Goal: Task Accomplishment & Management: Manage account settings

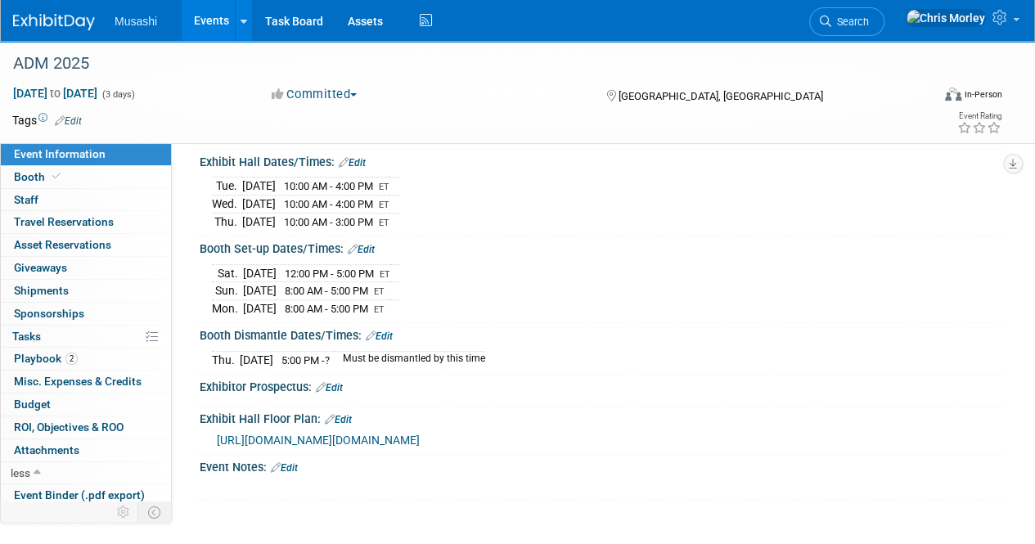
scroll to position [170, 0]
click at [65, 173] on link "Booth" at bounding box center [86, 177] width 170 height 22
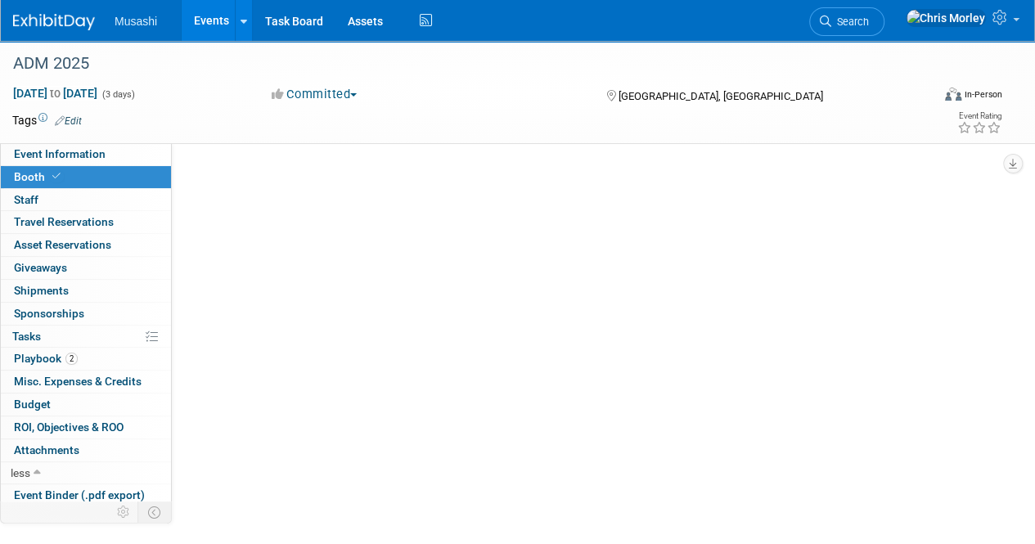
scroll to position [0, 0]
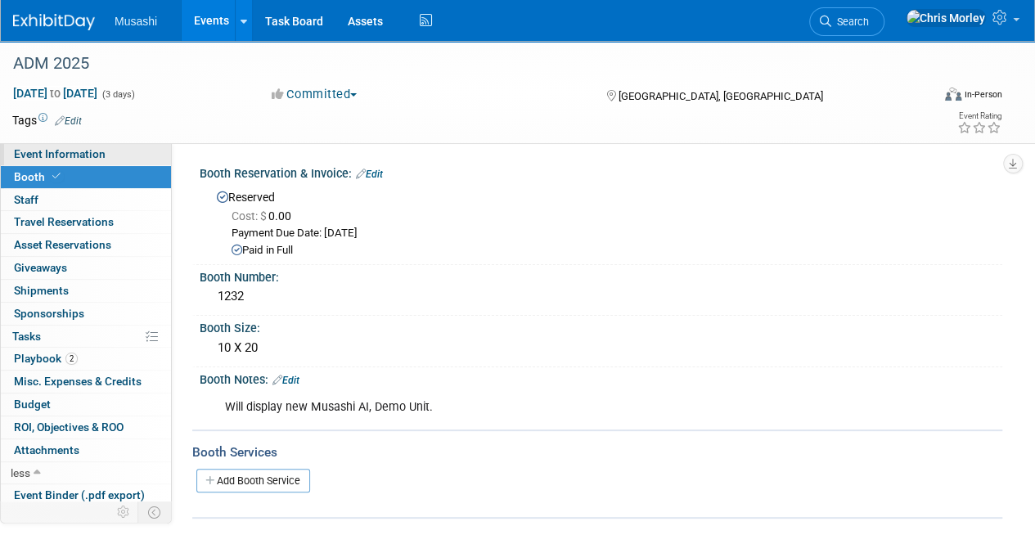
click at [101, 151] on span "Event Information" at bounding box center [60, 153] width 92 height 13
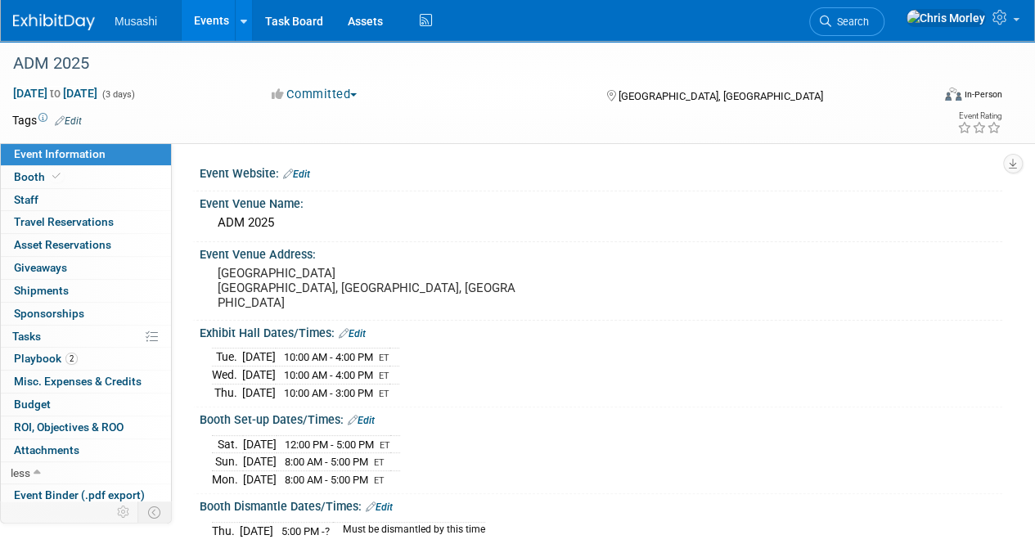
scroll to position [286, 0]
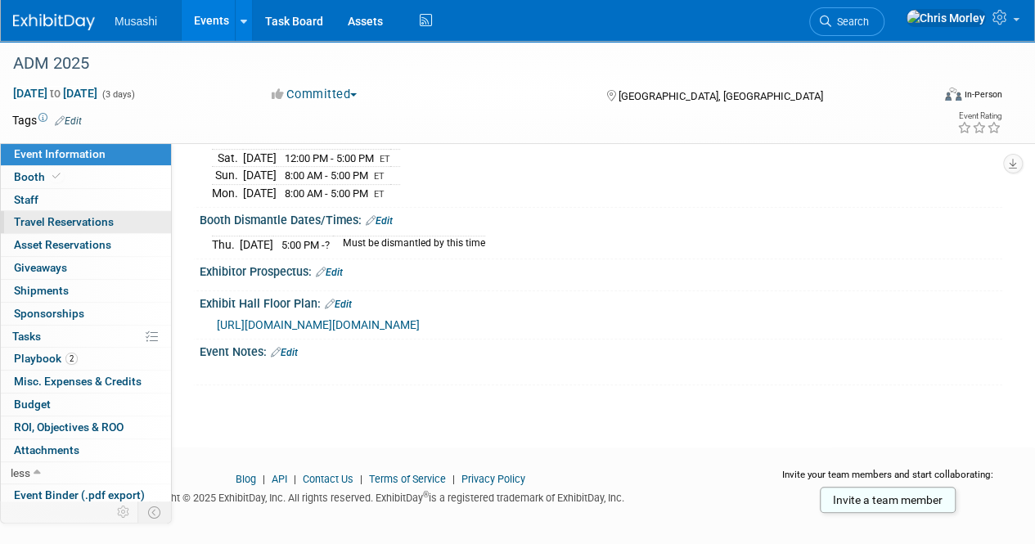
click at [97, 222] on span "Travel Reservations 0" at bounding box center [64, 221] width 100 height 13
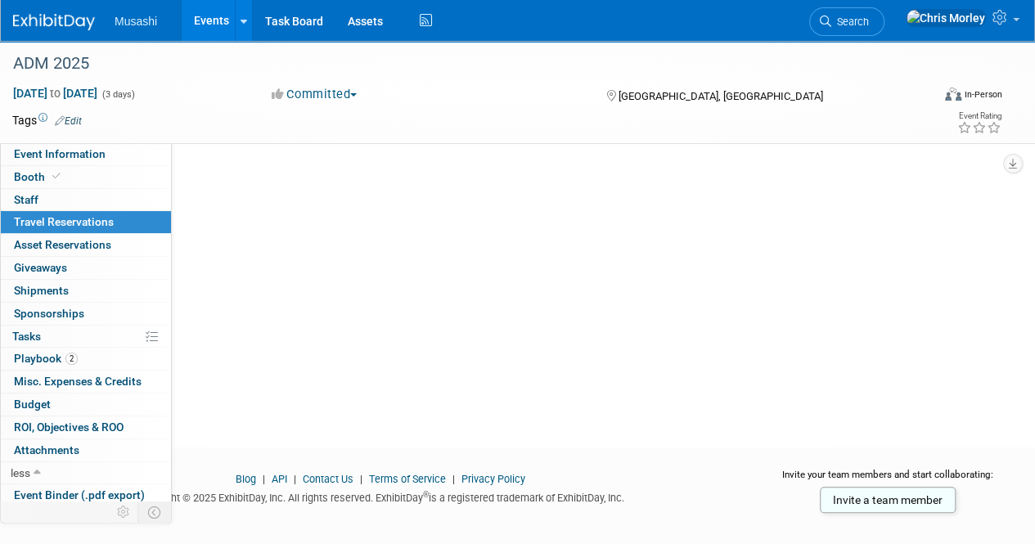
scroll to position [0, 0]
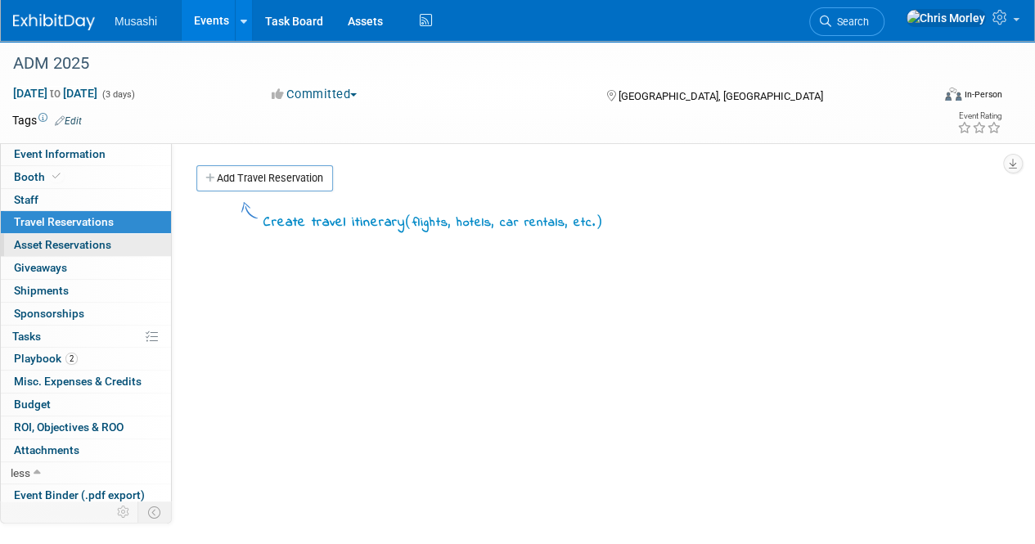
click at [103, 245] on span "Asset Reservations 0" at bounding box center [62, 244] width 97 height 13
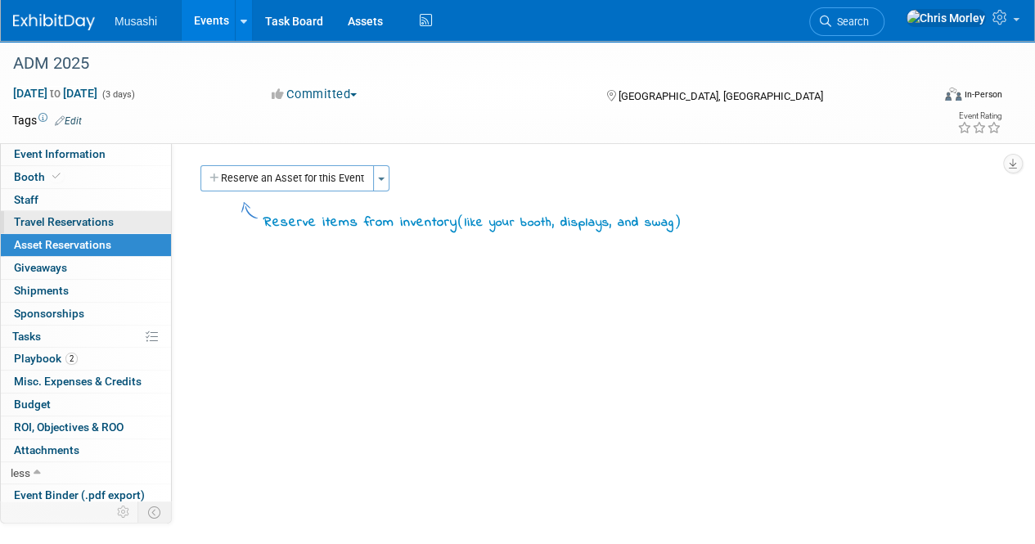
click at [106, 225] on span "Travel Reservations 0" at bounding box center [64, 221] width 100 height 13
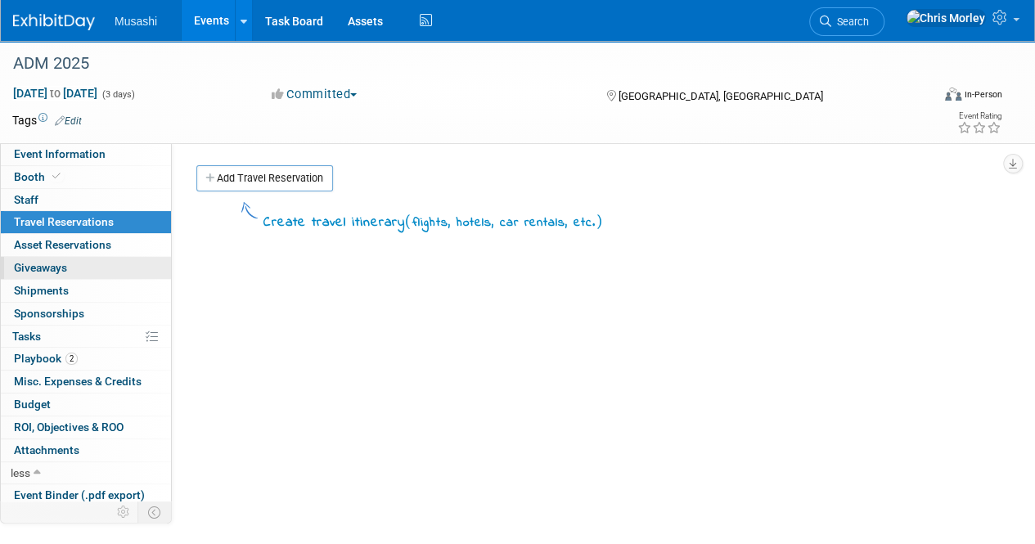
click at [69, 268] on link "0 Giveaways 0" at bounding box center [86, 268] width 170 height 22
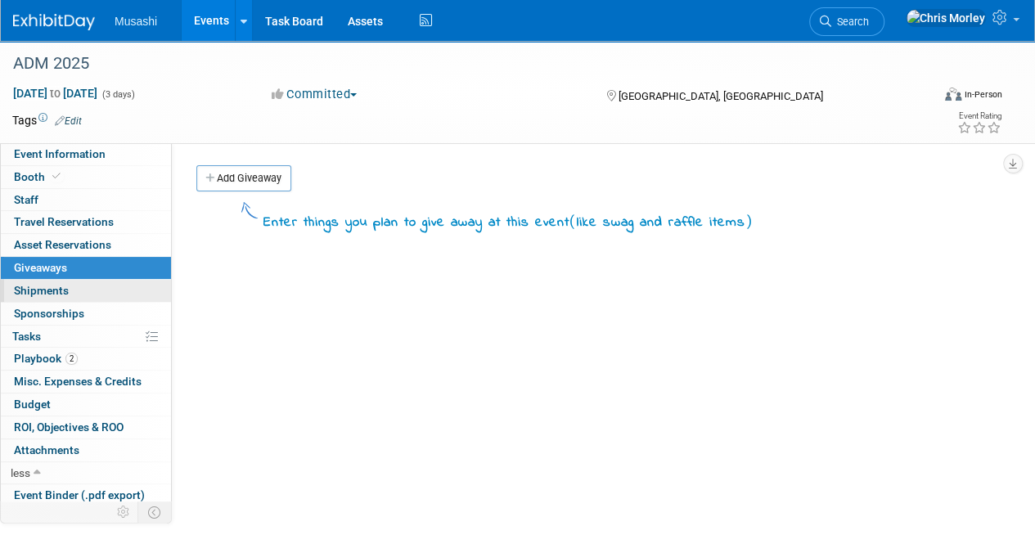
click at [74, 292] on link "0 Shipments 0" at bounding box center [86, 291] width 170 height 22
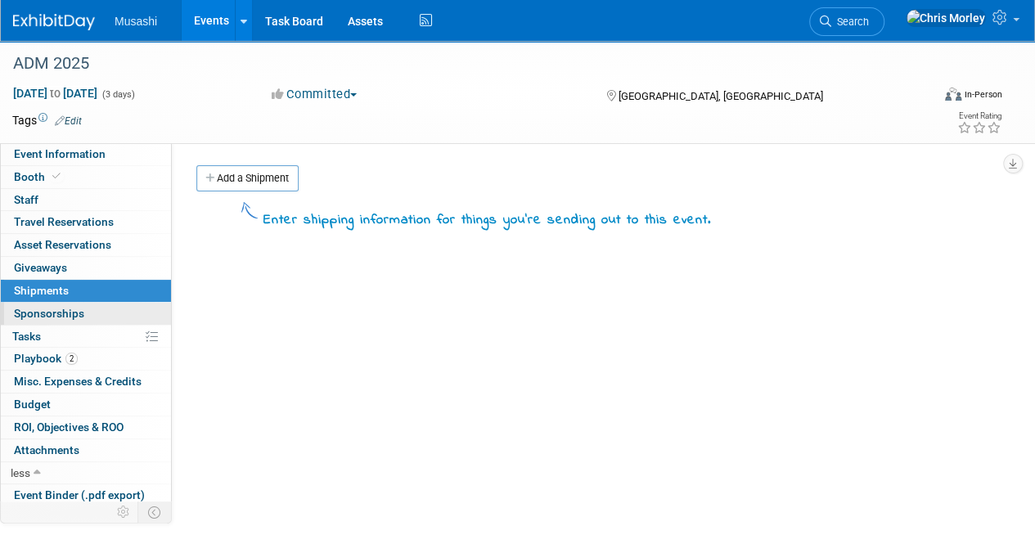
click at [110, 310] on link "0 Sponsorships 0" at bounding box center [86, 314] width 170 height 22
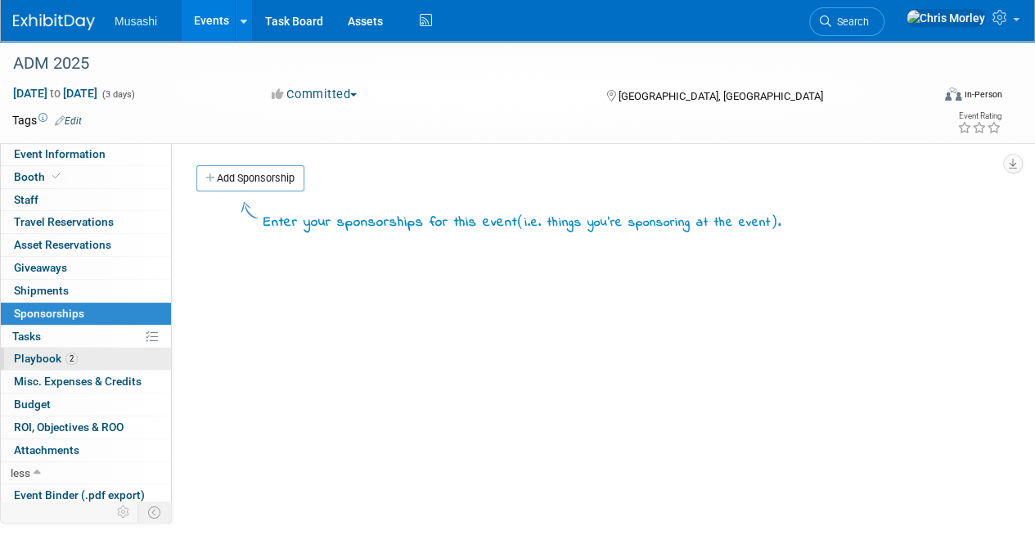
click at [52, 352] on span "Playbook 2" at bounding box center [46, 358] width 64 height 13
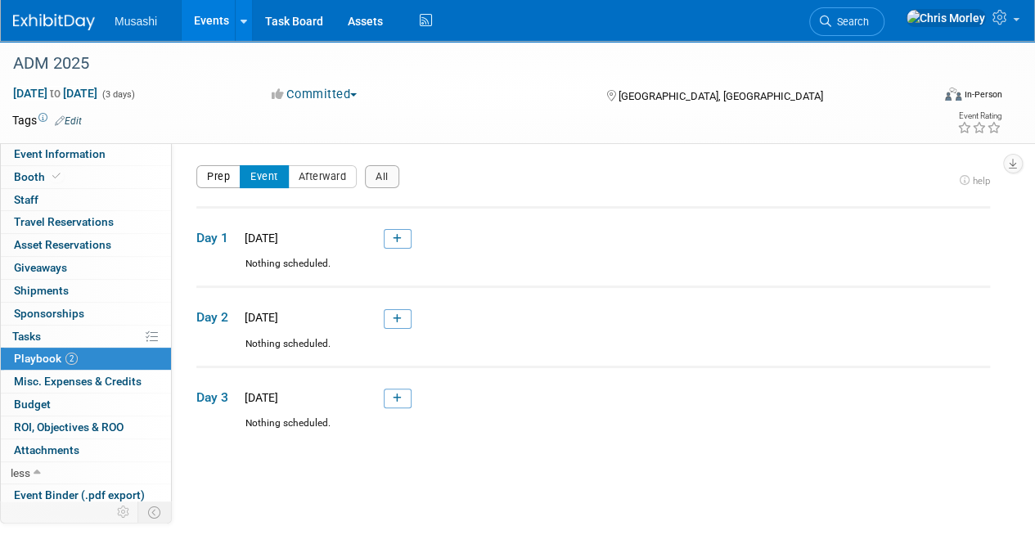
click at [214, 169] on button "Prep" at bounding box center [218, 176] width 44 height 23
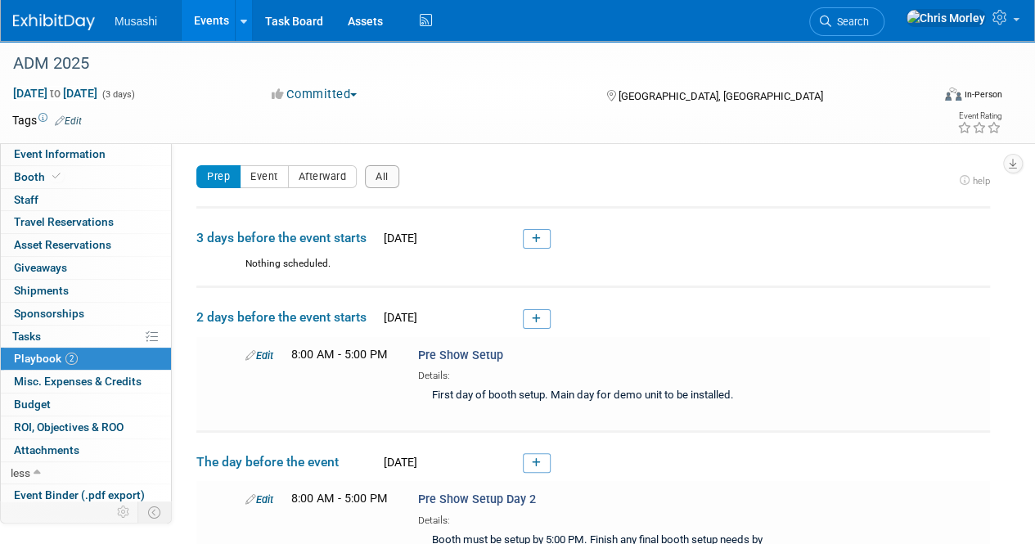
click at [555, 235] on td "3 days before the event starts [DATE]" at bounding box center [593, 232] width 794 height 50
click at [536, 246] on link at bounding box center [537, 239] width 28 height 20
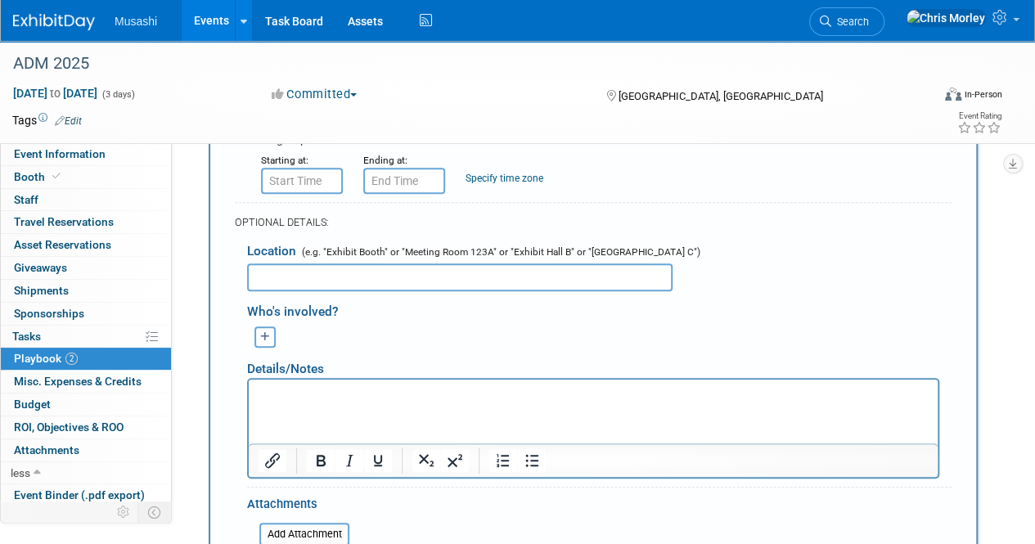
scroll to position [550, 0]
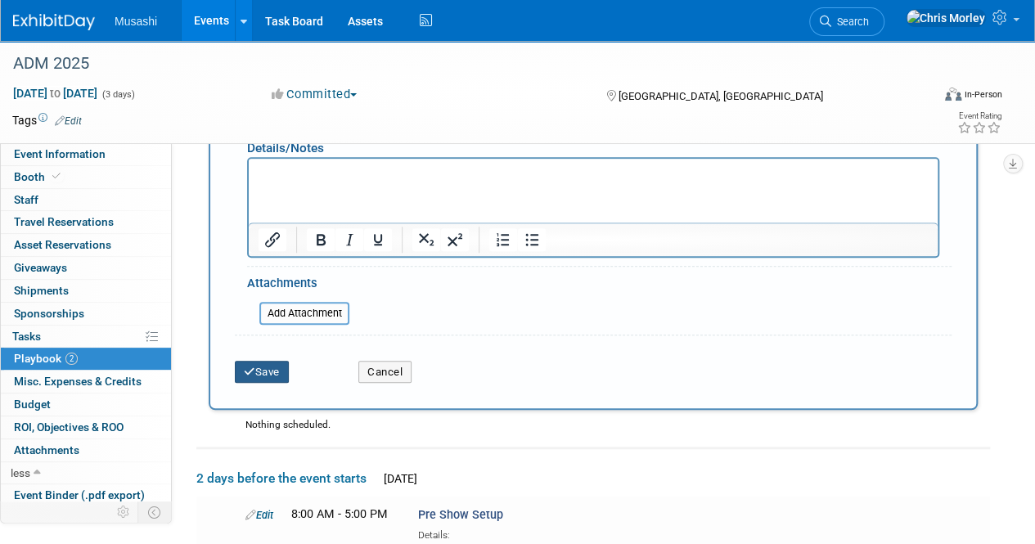
type input "Pre Show Setup (Travel)"
click at [254, 369] on icon "submit" at bounding box center [249, 372] width 11 height 11
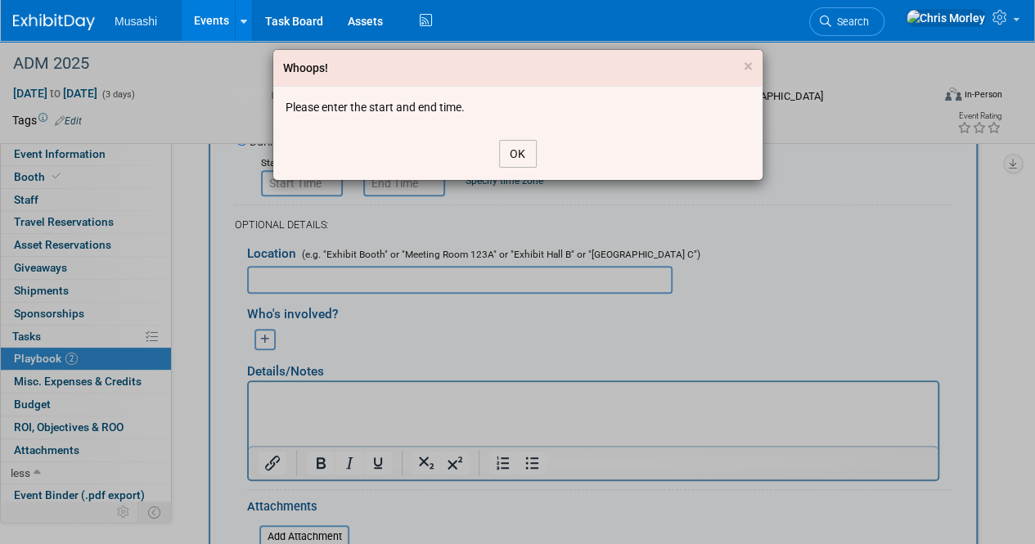
scroll to position [320, 0]
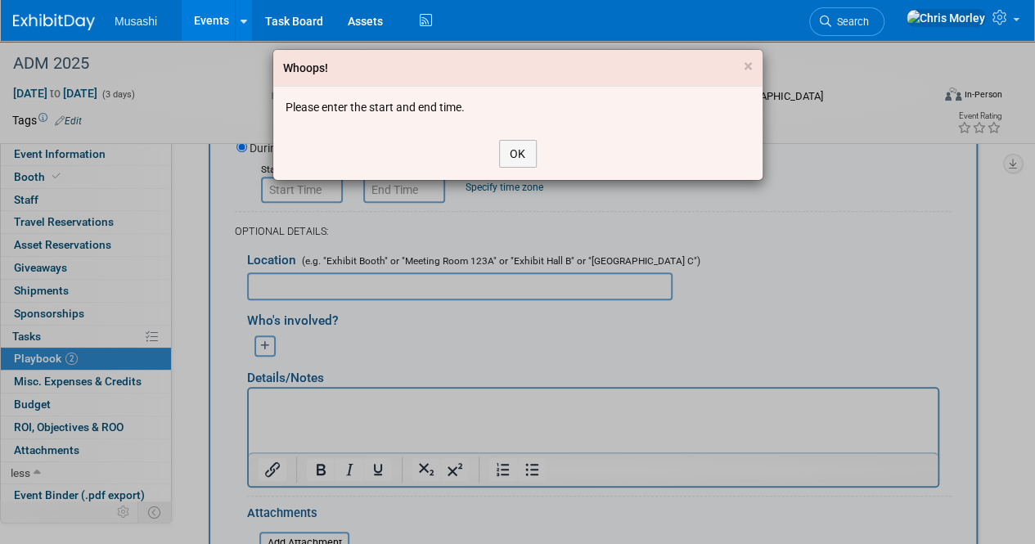
click at [605, 202] on div "Whoops! × Please enter the start and end time. OK" at bounding box center [517, 272] width 1035 height 544
click at [535, 149] on button "OK" at bounding box center [518, 154] width 38 height 28
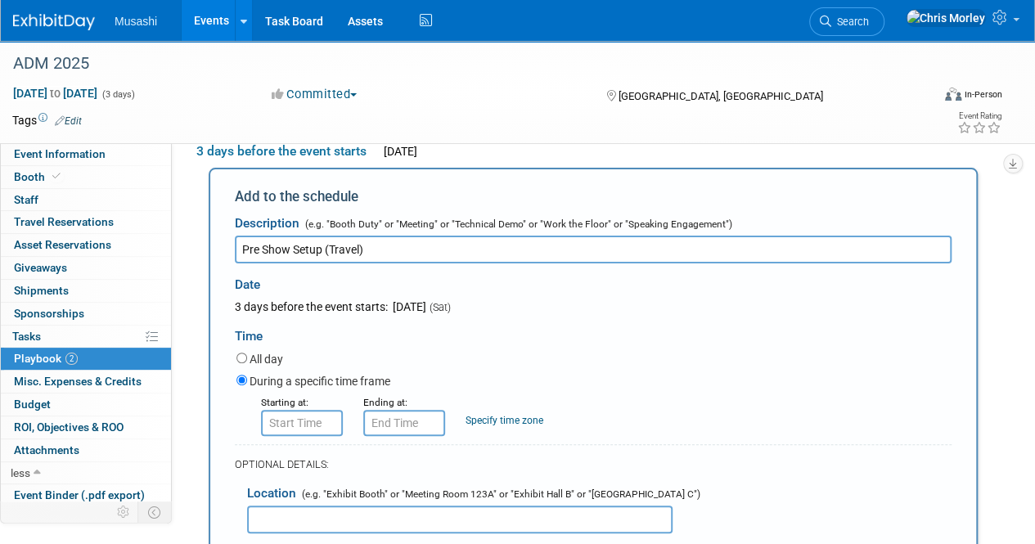
scroll to position [83, 0]
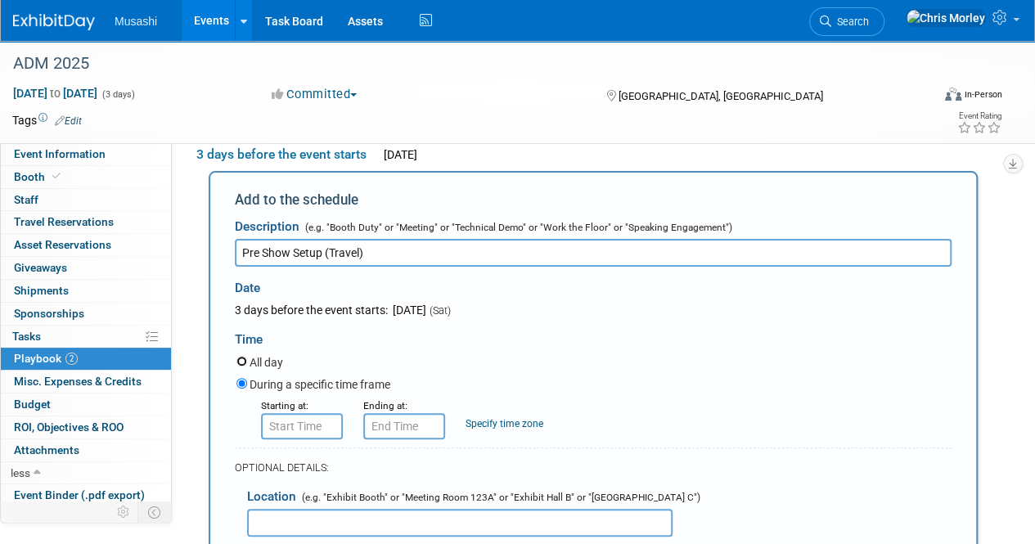
click at [243, 360] on input "All day" at bounding box center [241, 361] width 11 height 11
radio input "true"
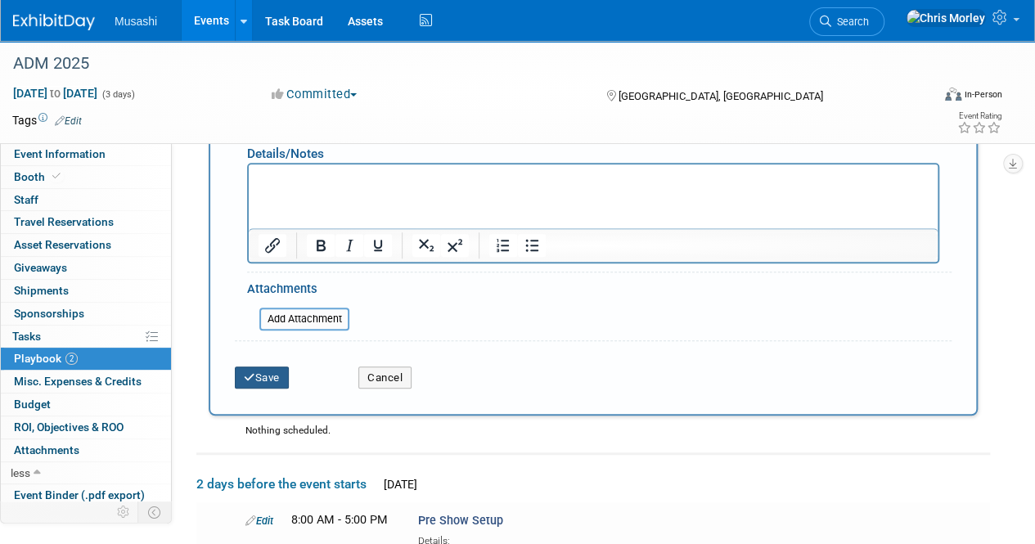
click at [268, 373] on button "Save" at bounding box center [262, 378] width 54 height 23
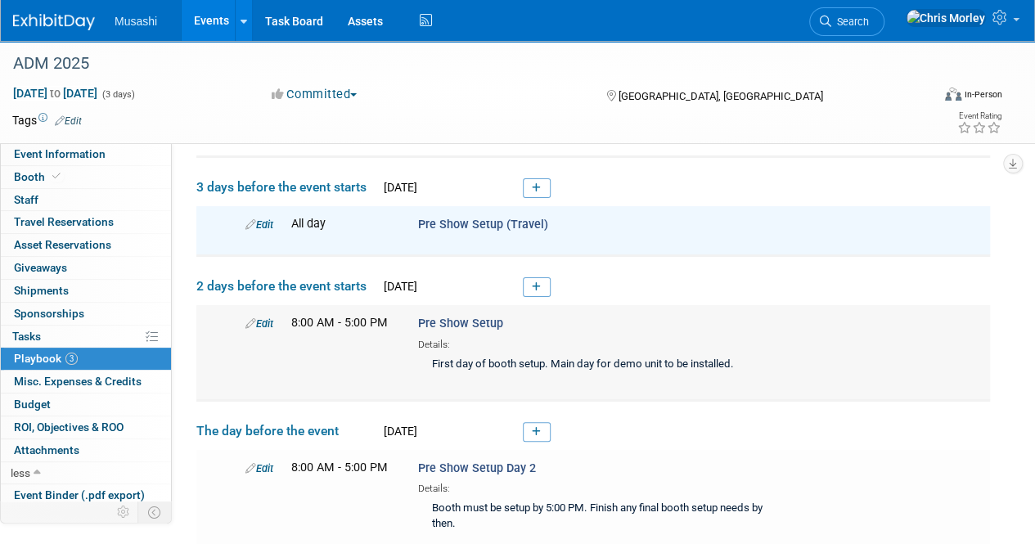
scroll to position [0, 0]
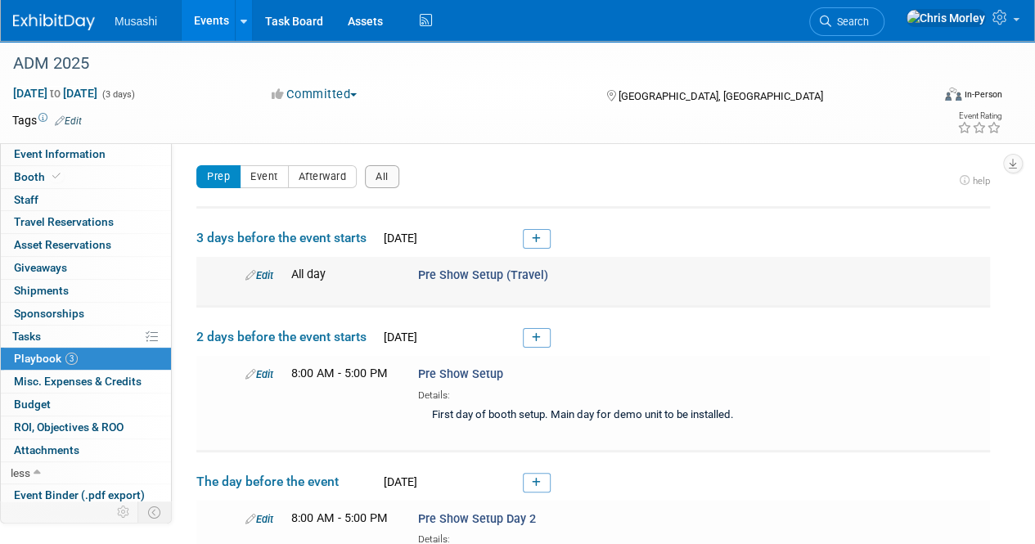
click at [512, 268] on span "Pre Show Setup (Travel)" at bounding box center [483, 275] width 130 height 14
click at [582, 297] on td "Edit All day Pre Show Setup (Travel)" at bounding box center [593, 281] width 794 height 49
click at [541, 234] on link at bounding box center [537, 239] width 28 height 20
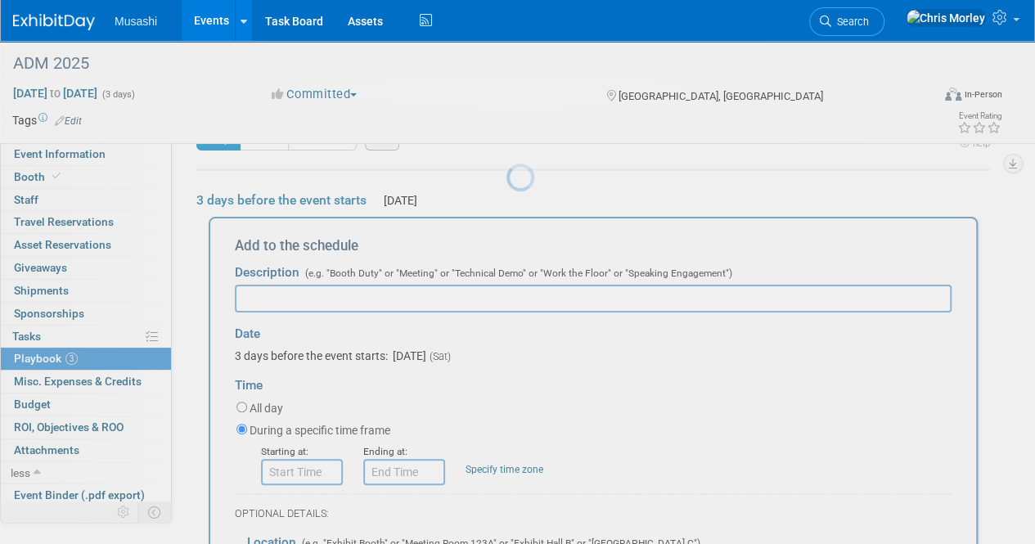
scroll to position [52, 0]
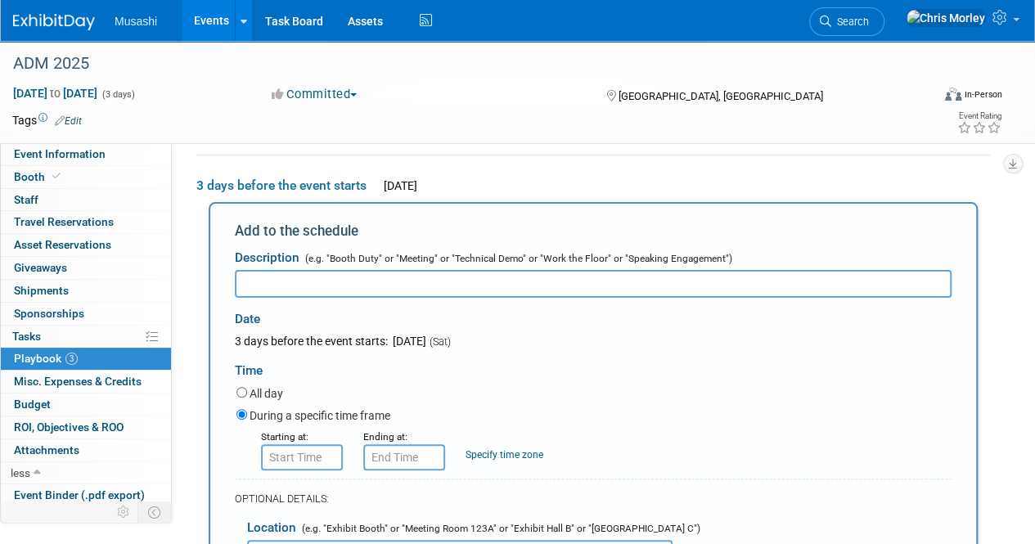
click at [982, 170] on td "3 days before the event starts [DATE] Add to the schedule Description (e.g. "Bo…" at bounding box center [593, 526] width 794 height 742
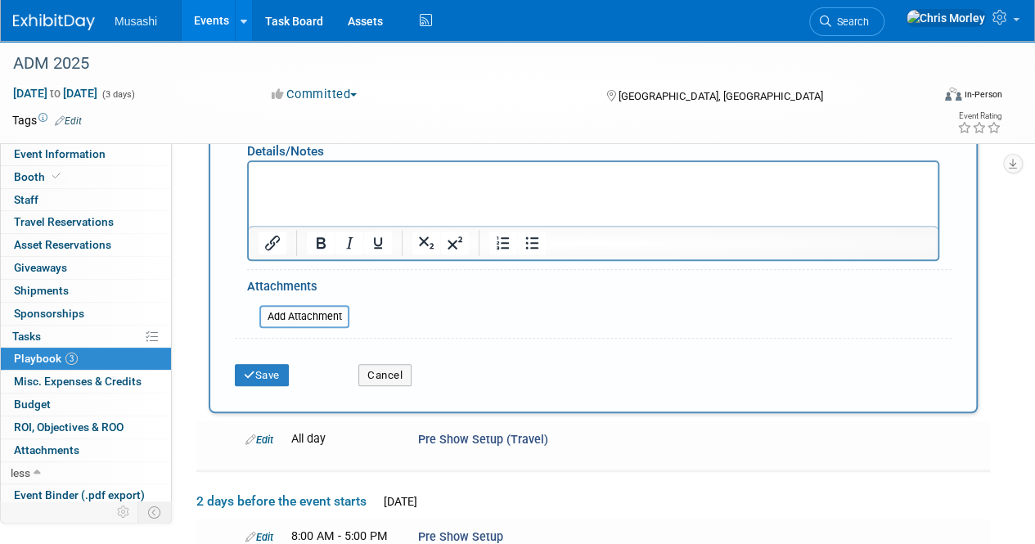
scroll to position [552, 0]
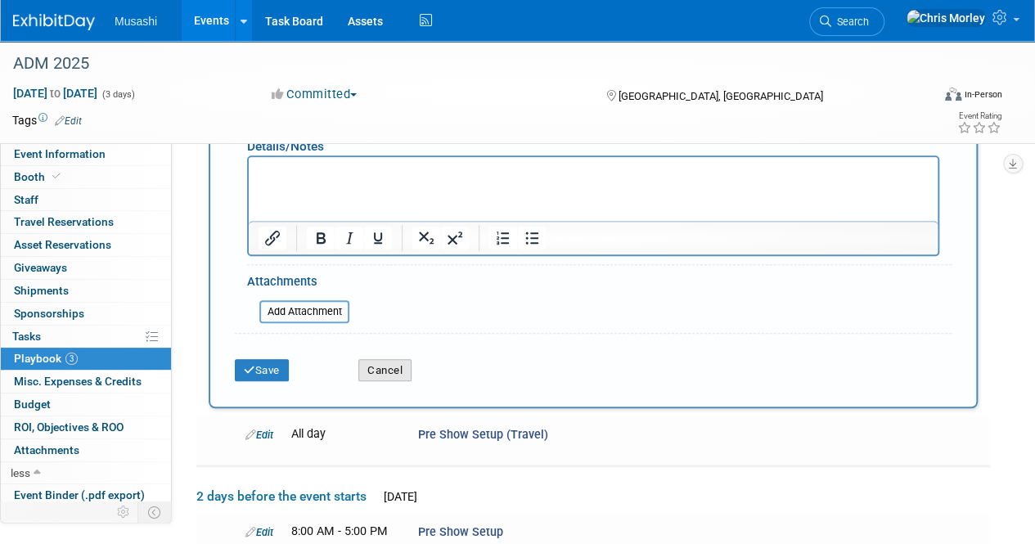
click at [381, 367] on button "Cancel" at bounding box center [384, 370] width 53 height 23
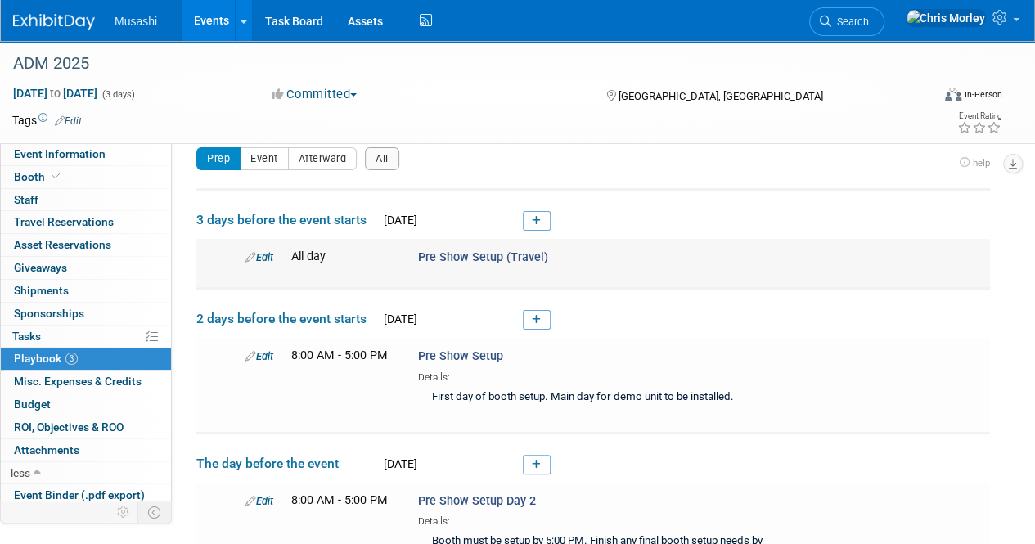
scroll to position [0, 0]
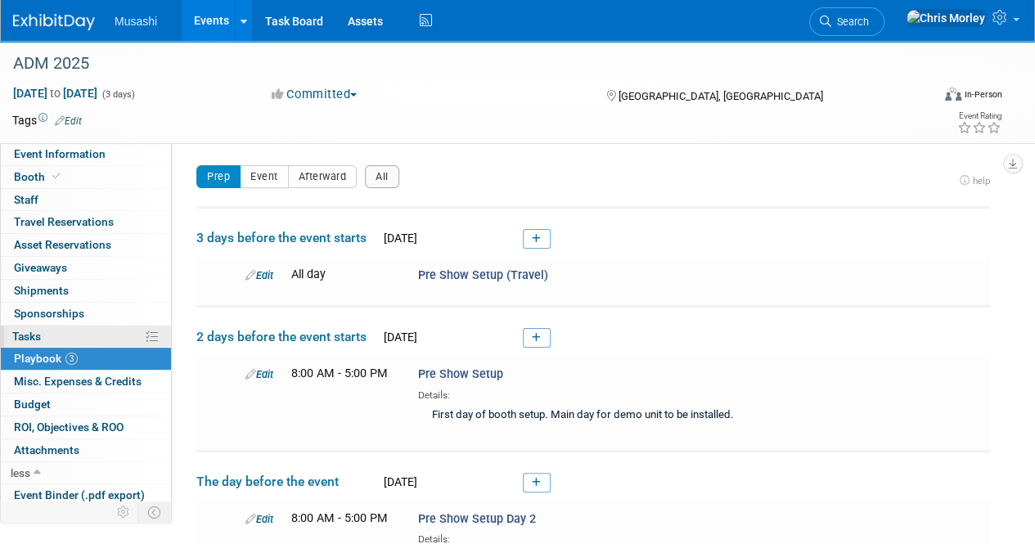
click at [25, 334] on span "Tasks 0%" at bounding box center [26, 336] width 29 height 13
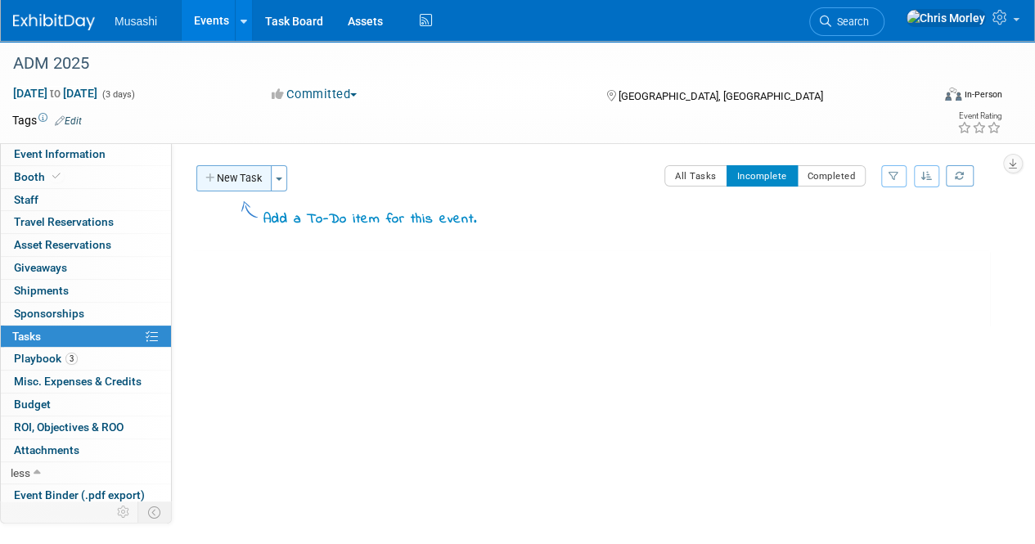
click at [249, 187] on button "New Task" at bounding box center [233, 178] width 75 height 26
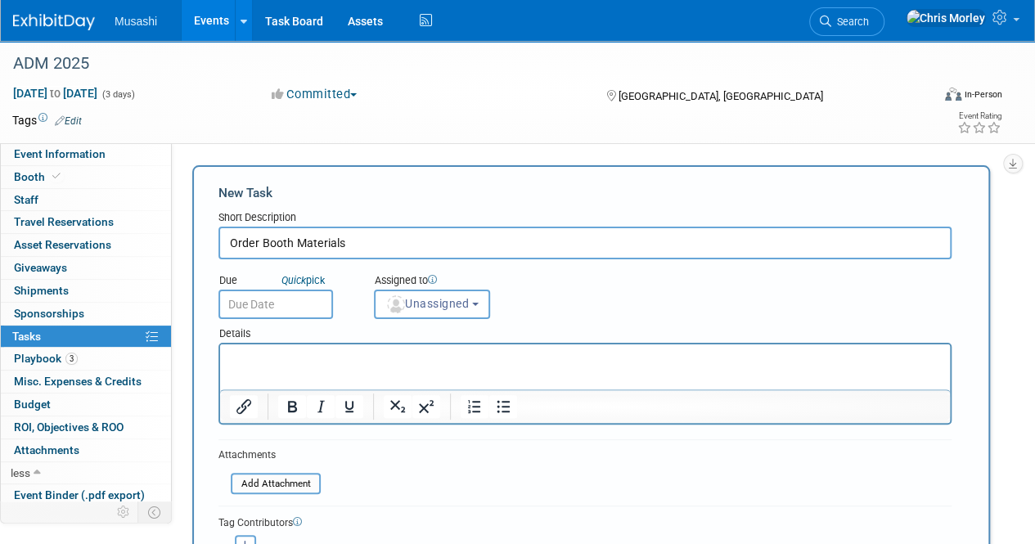
type input "Order Booth Materials"
click at [282, 304] on input "text" at bounding box center [275, 304] width 115 height 29
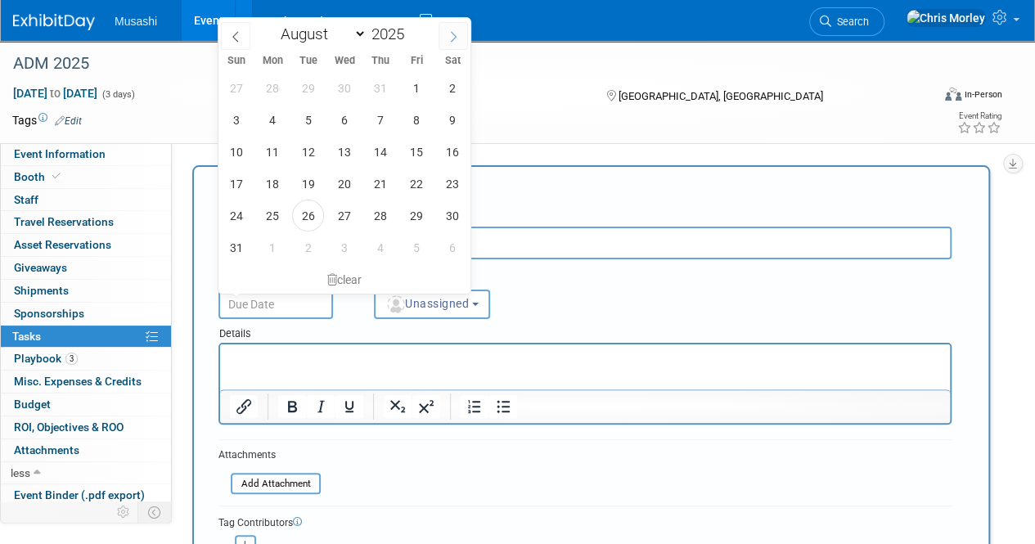
click at [453, 37] on icon at bounding box center [453, 36] width 11 height 11
select select "8"
click at [660, 185] on div "New Task" at bounding box center [584, 193] width 733 height 18
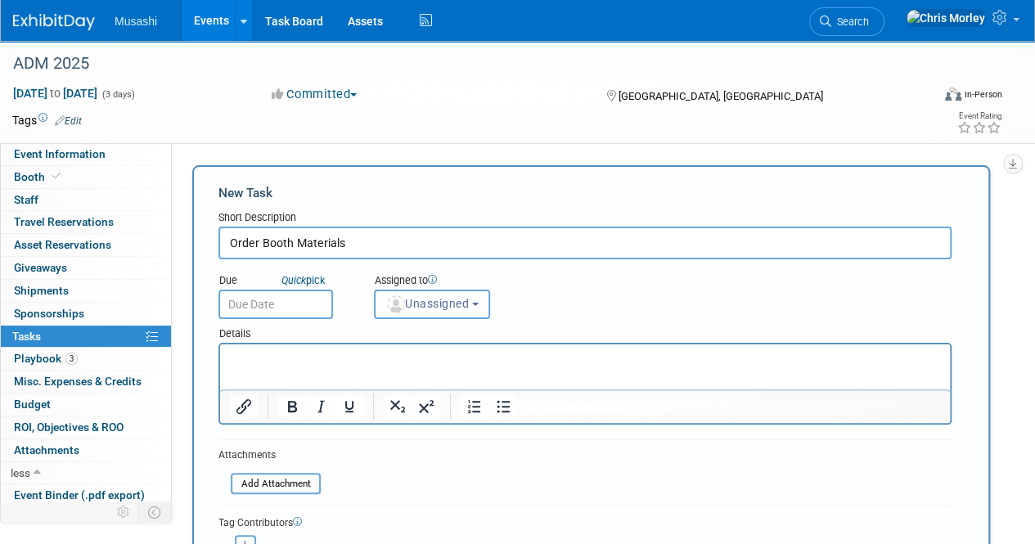
click at [271, 360] on p "Rich Text Area. Press ALT-0 for help." at bounding box center [585, 359] width 711 height 16
click at [285, 320] on div "Details" at bounding box center [584, 331] width 733 height 24
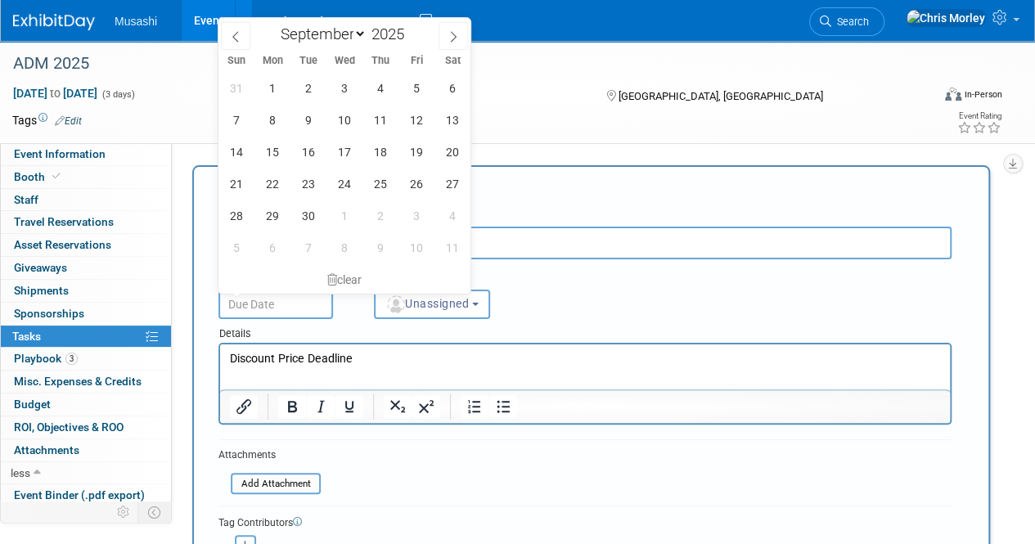
click at [289, 308] on input "text" at bounding box center [275, 304] width 115 height 29
click at [267, 186] on span "22" at bounding box center [272, 184] width 32 height 32
type input "[DATE]"
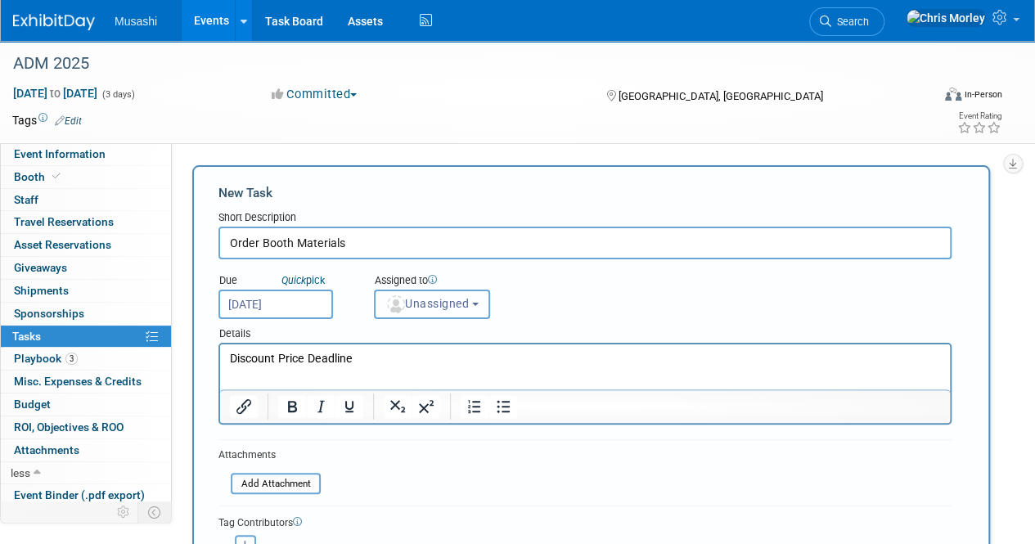
click at [440, 307] on span "Unassigned" at bounding box center [426, 303] width 83 height 13
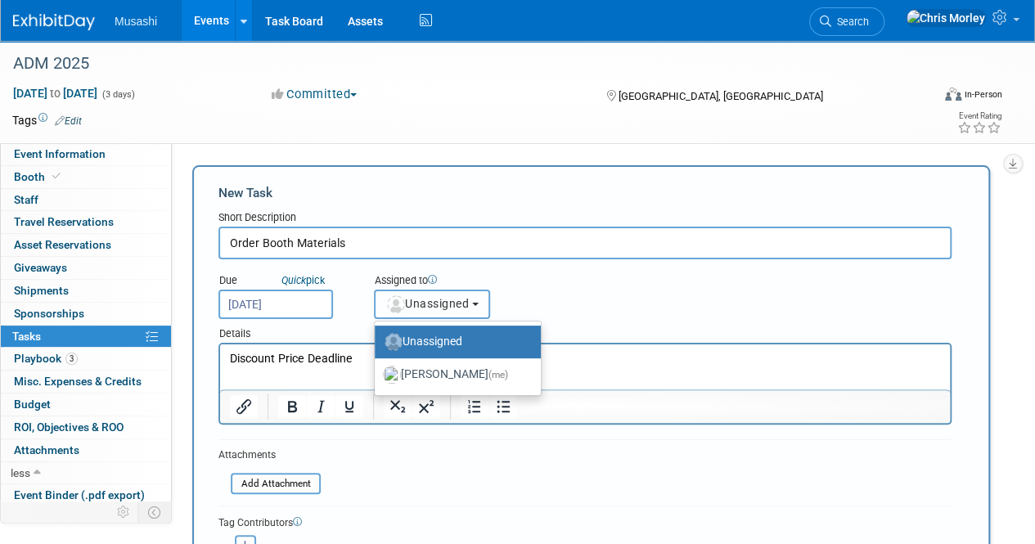
click at [440, 307] on span "Unassigned" at bounding box center [426, 303] width 83 height 13
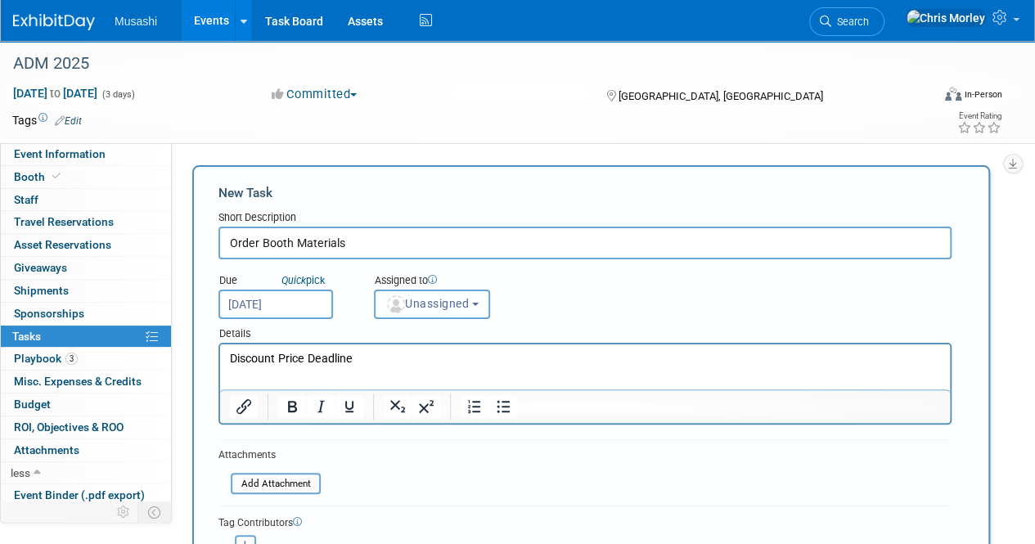
click at [441, 312] on button "Unassigned" at bounding box center [432, 304] width 116 height 29
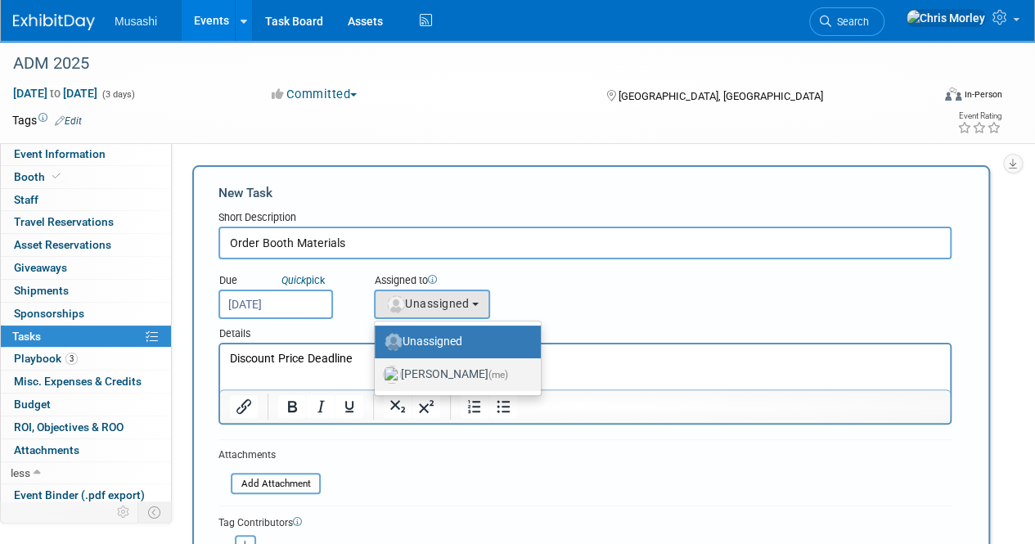
click at [441, 376] on label "[PERSON_NAME] (me)" at bounding box center [454, 375] width 142 height 26
click at [377, 376] on input "[PERSON_NAME] (me)" at bounding box center [372, 372] width 11 height 11
select select "a57fe136-a522-4bad-933a-490bf7bb6c07"
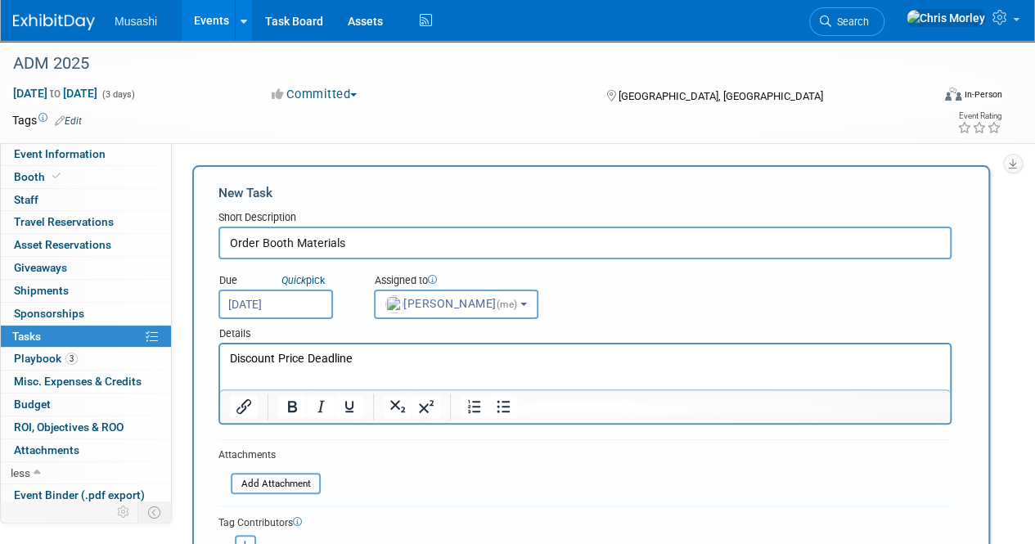
click at [624, 295] on div "Due Quick pick [DATE] Assigned to <img src="[URL][DOMAIN_NAME]" style="width: 2…" at bounding box center [585, 289] width 758 height 60
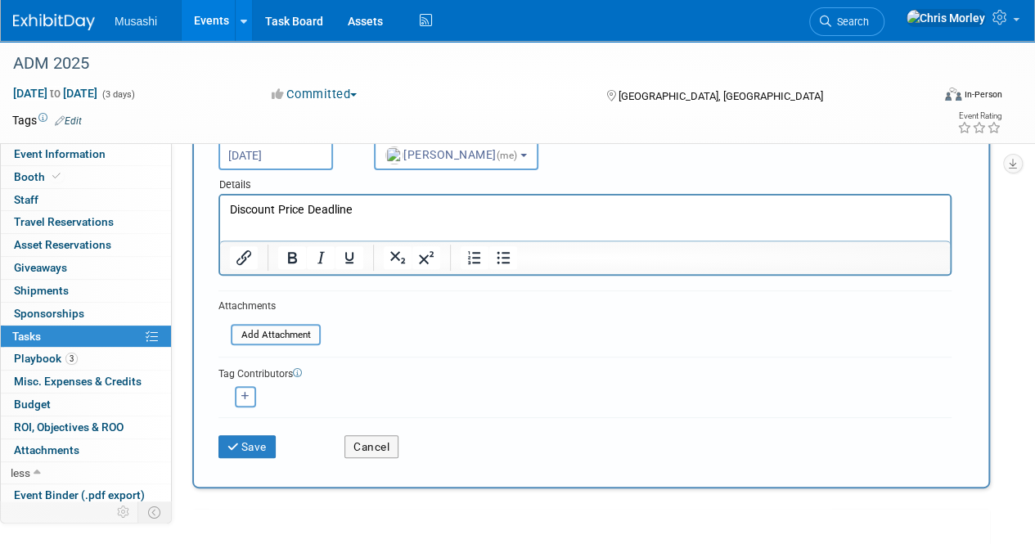
scroll to position [163, 0]
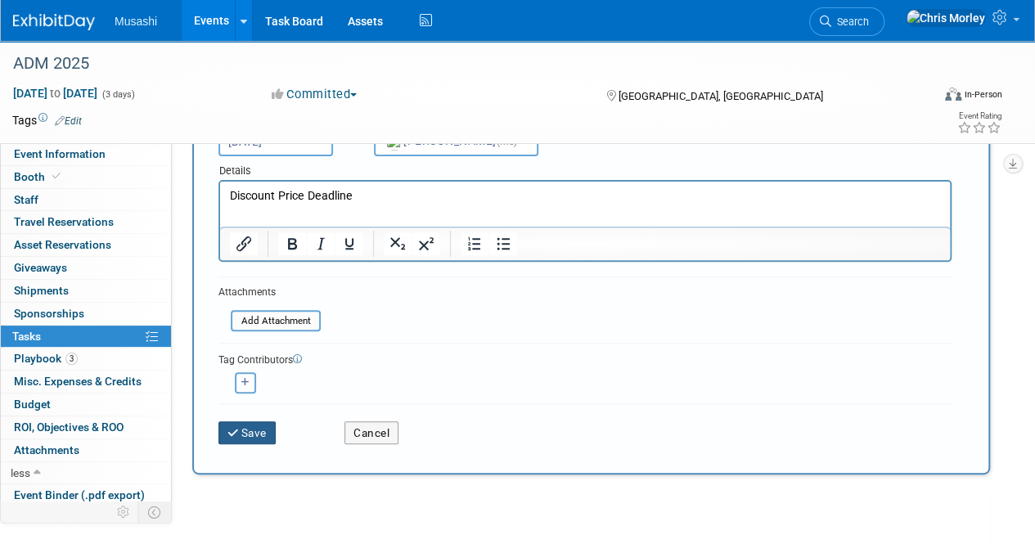
click at [254, 431] on button "Save" at bounding box center [246, 432] width 57 height 23
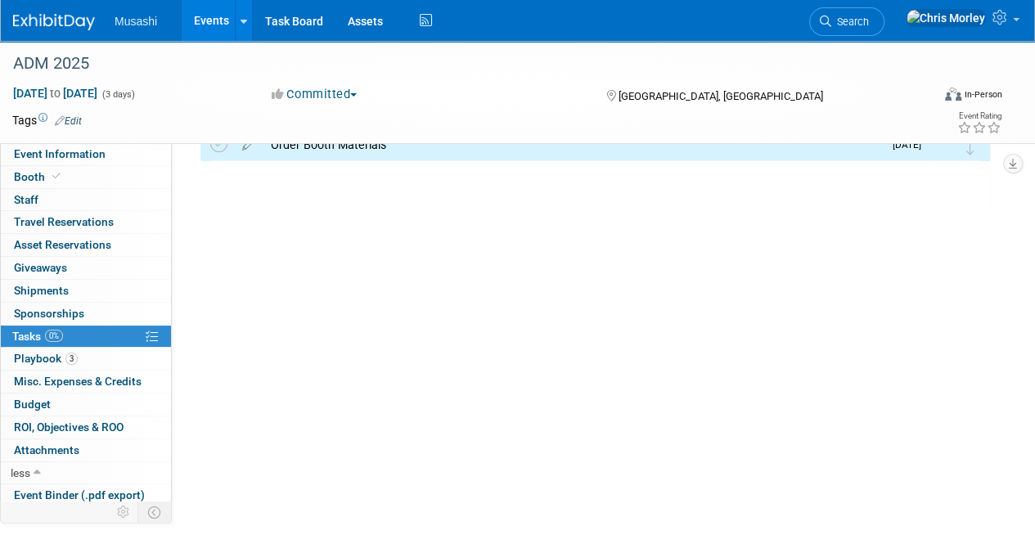
scroll to position [0, 0]
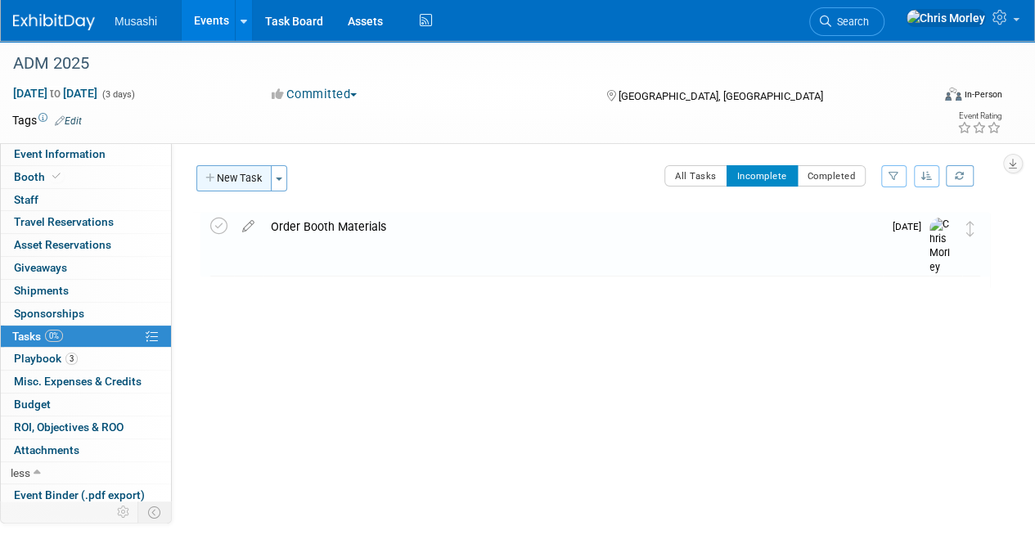
click at [240, 172] on button "New Task" at bounding box center [233, 178] width 75 height 26
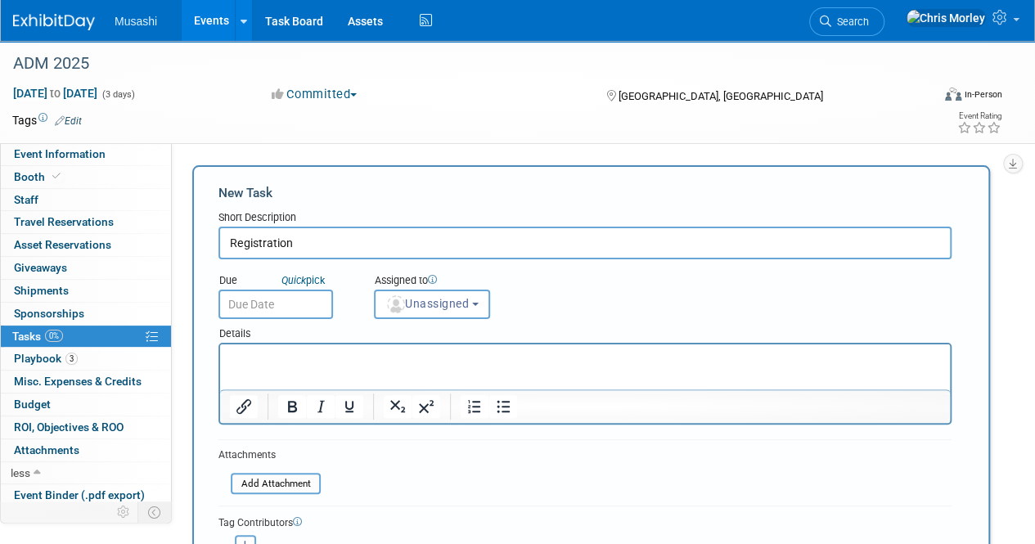
type input "Registration"
click at [306, 294] on input "text" at bounding box center [275, 304] width 115 height 29
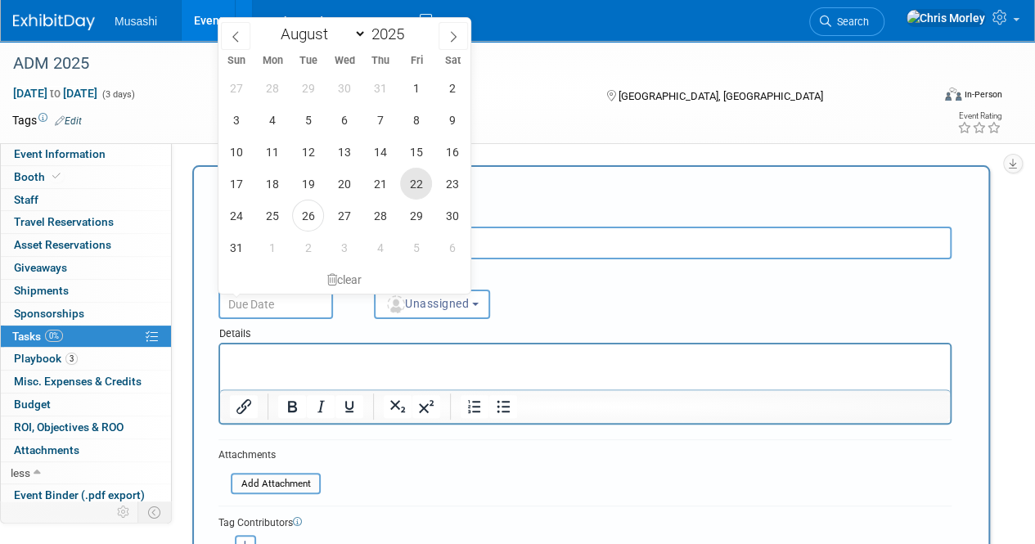
click at [412, 180] on span "22" at bounding box center [416, 184] width 32 height 32
type input "[DATE]"
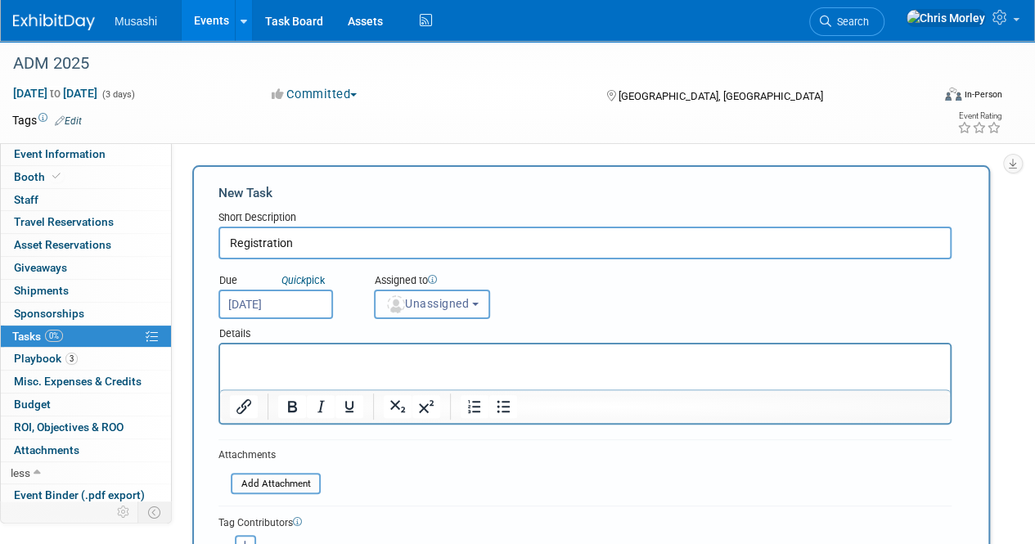
click at [440, 310] on span "Unassigned" at bounding box center [426, 303] width 83 height 13
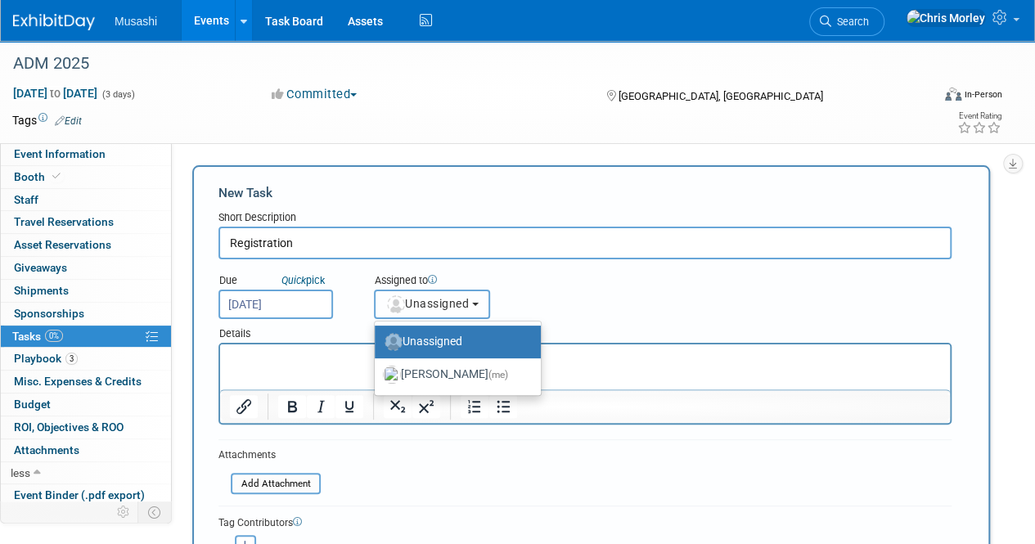
click at [440, 310] on span "Unassigned" at bounding box center [426, 303] width 83 height 13
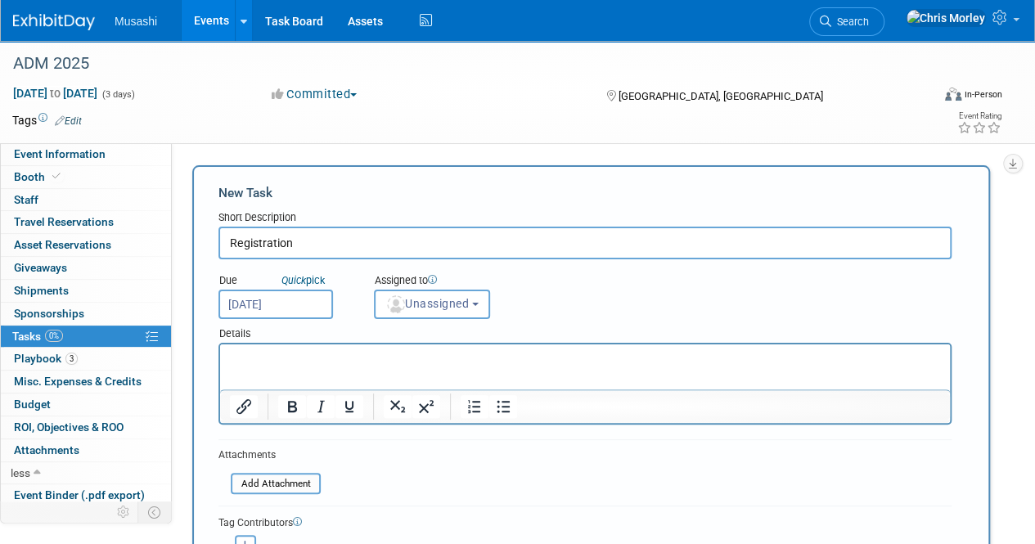
click at [307, 304] on input "[DATE]" at bounding box center [275, 304] width 115 height 29
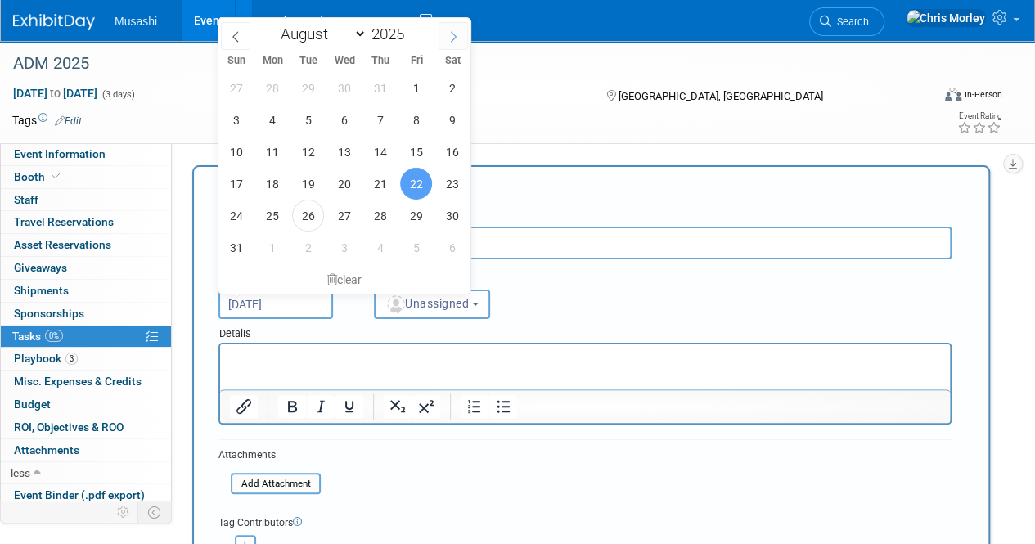
click at [456, 37] on icon at bounding box center [453, 36] width 11 height 11
select select "8"
